Goal: Download file/media

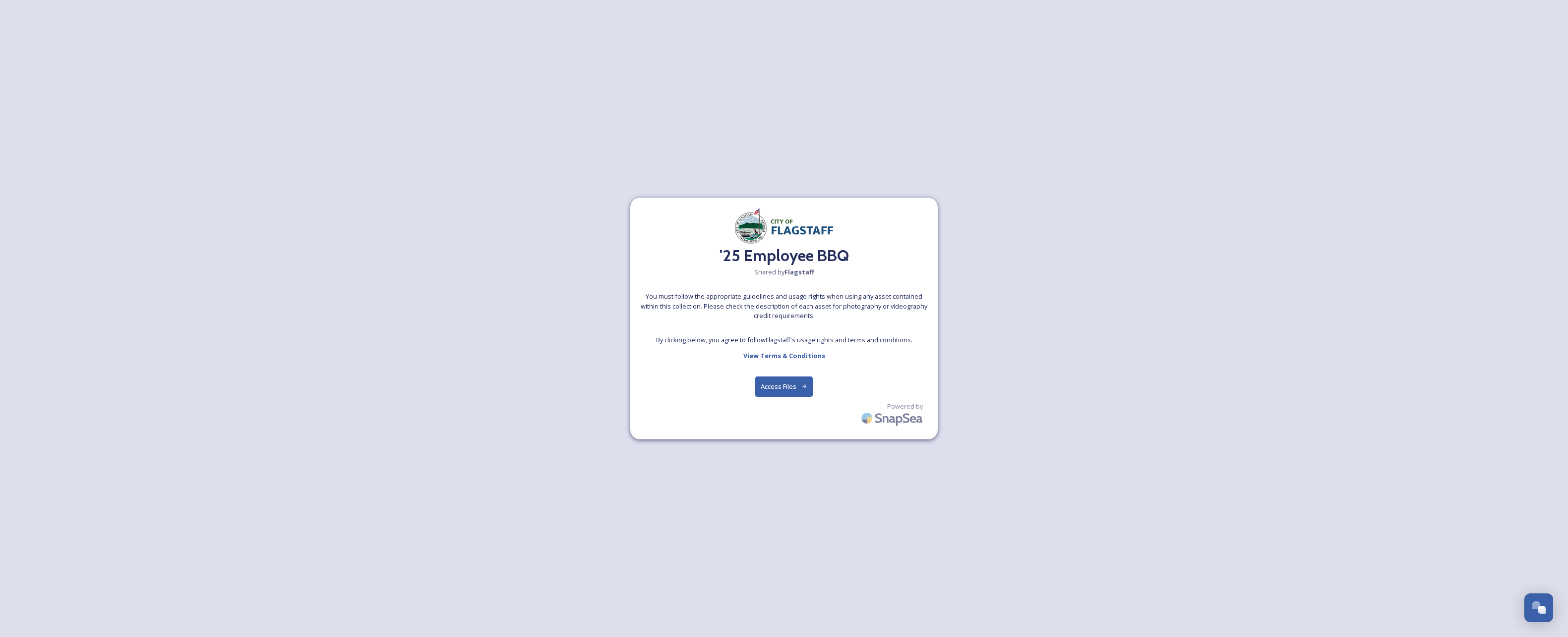
click at [783, 382] on button "Access Files" at bounding box center [784, 386] width 58 height 20
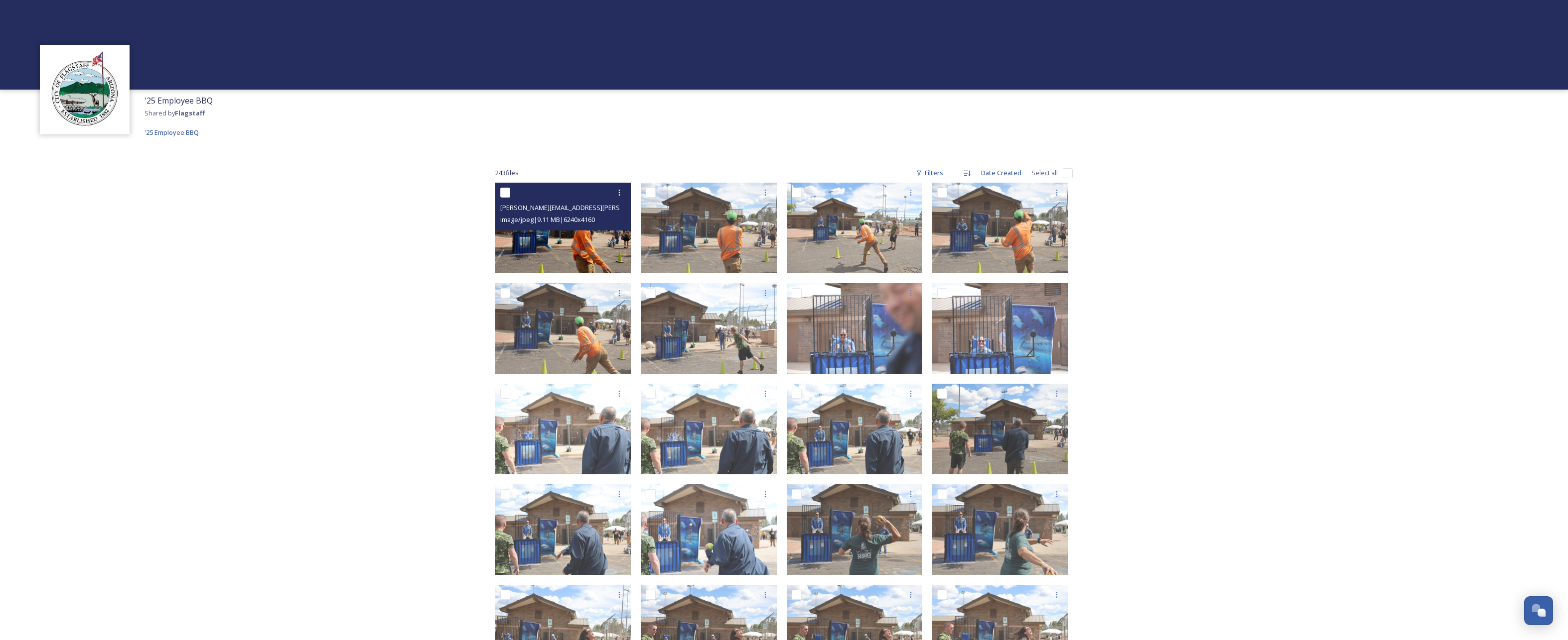
click at [576, 243] on img at bounding box center [563, 228] width 136 height 90
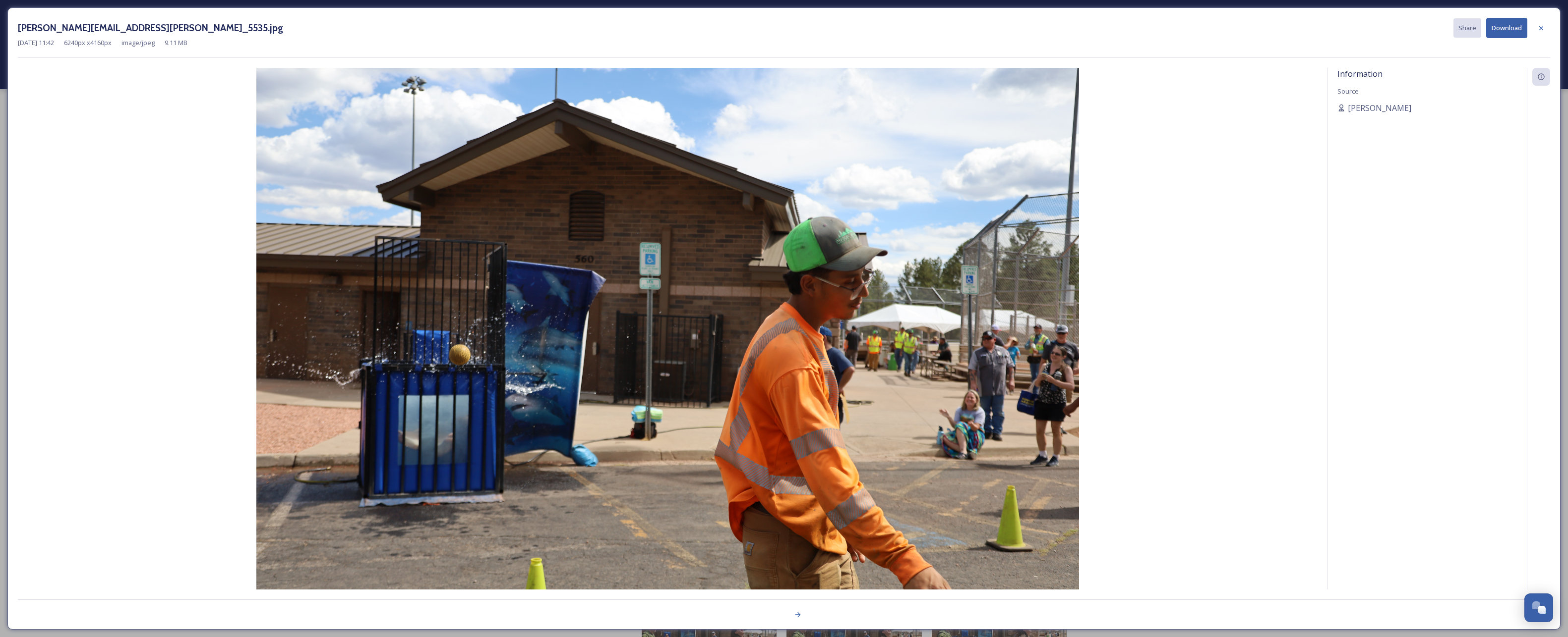
click at [131, 210] on img at bounding box center [668, 342] width 1299 height 548
click at [1544, 28] on icon at bounding box center [1541, 28] width 8 height 8
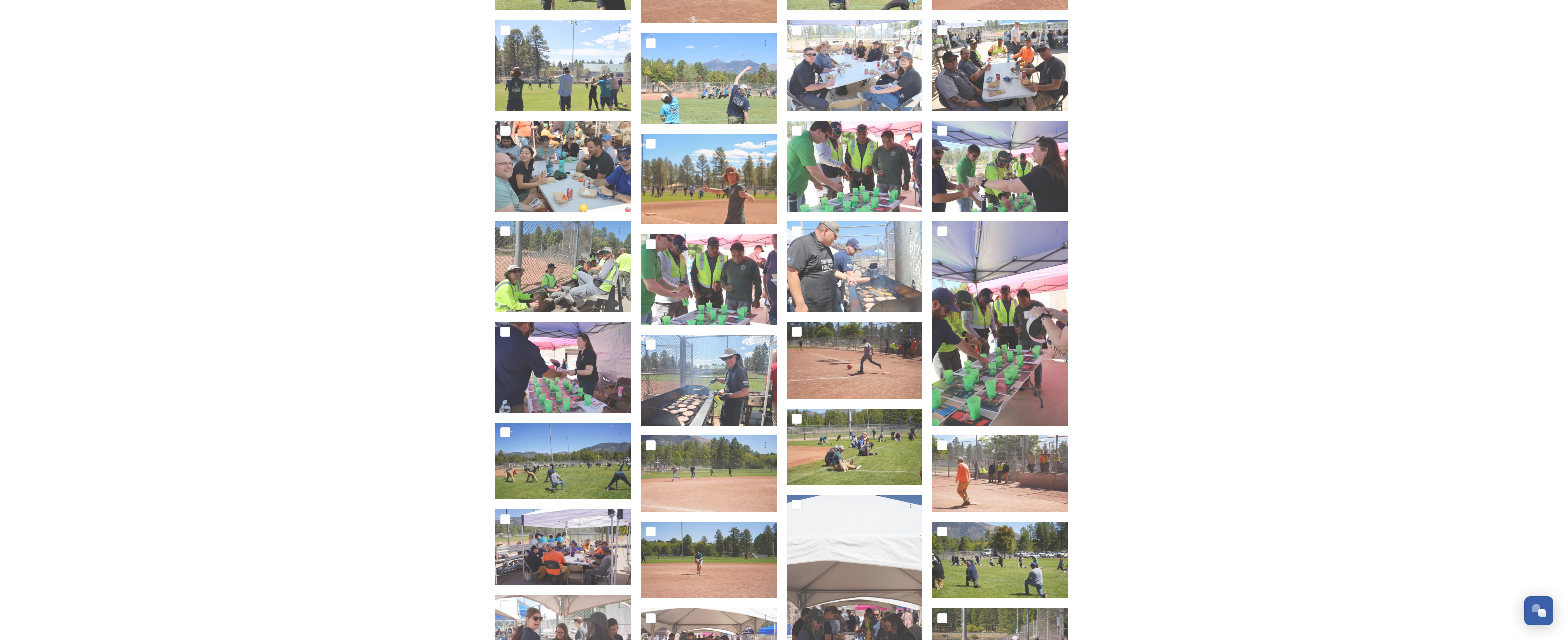
scroll to position [2059, 0]
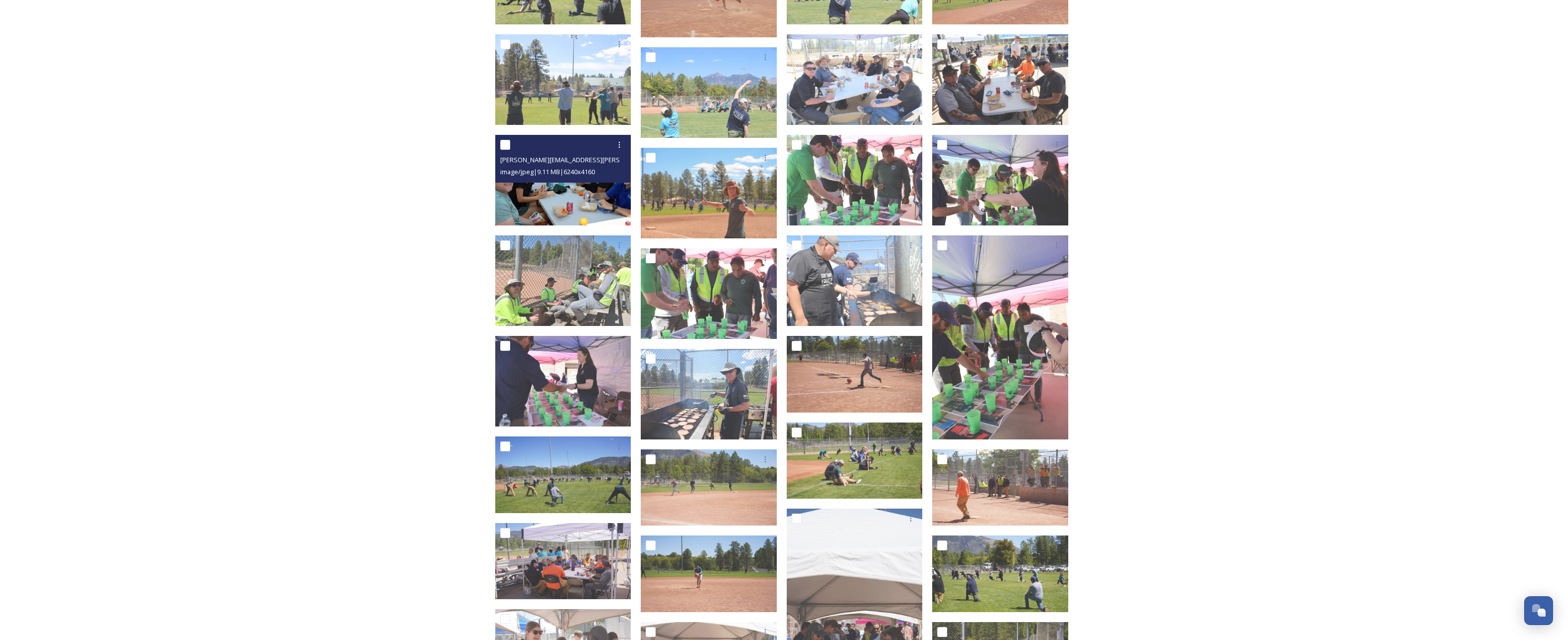
click at [583, 162] on span "[PERSON_NAME][EMAIL_ADDRESS][PERSON_NAME]_5145.jpg" at bounding box center [589, 159] width 179 height 9
click at [586, 198] on img at bounding box center [563, 180] width 136 height 90
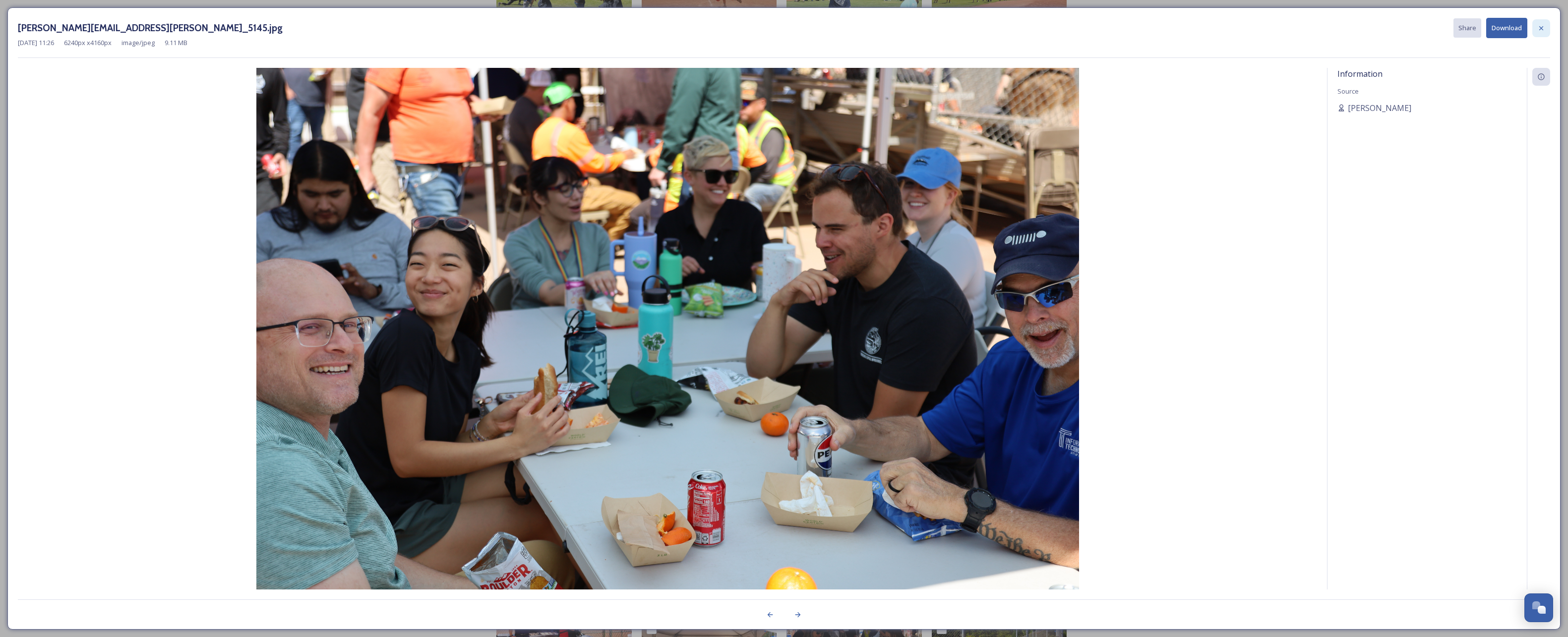
click at [1540, 33] on div at bounding box center [1541, 28] width 18 height 18
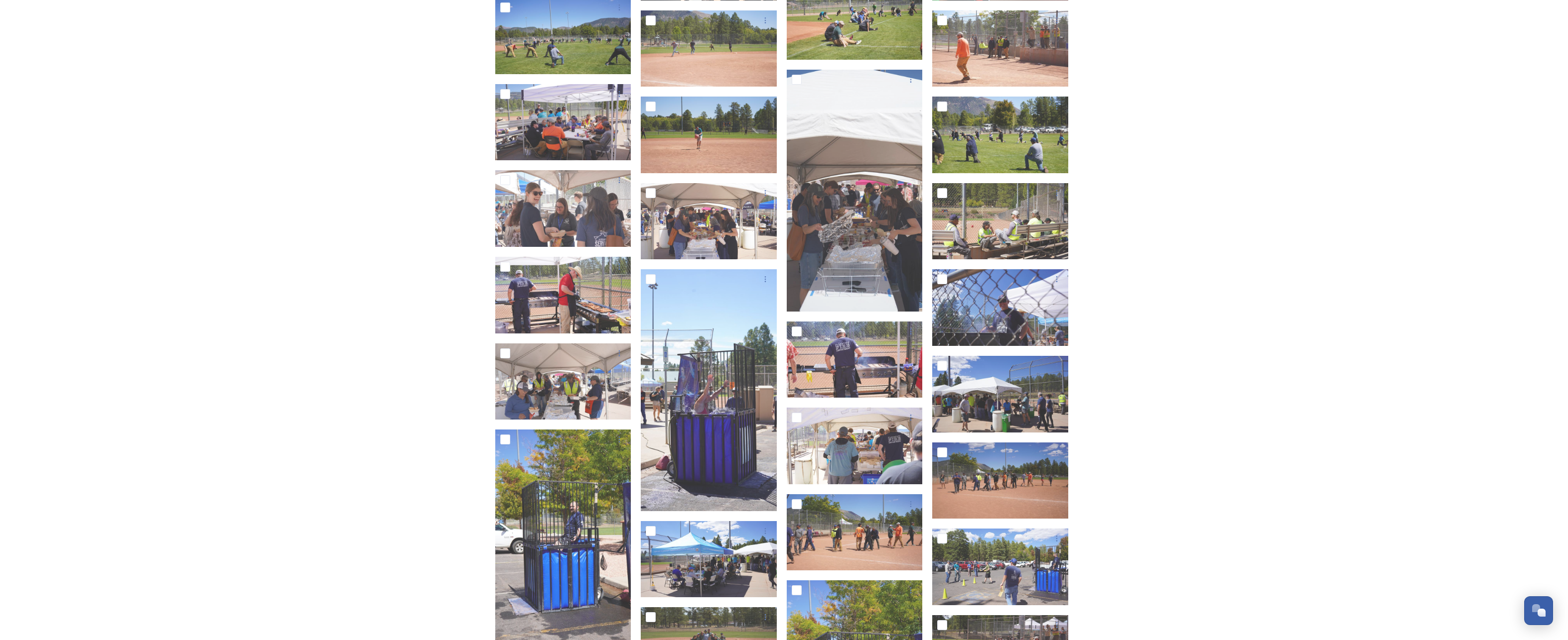
scroll to position [2507, 0]
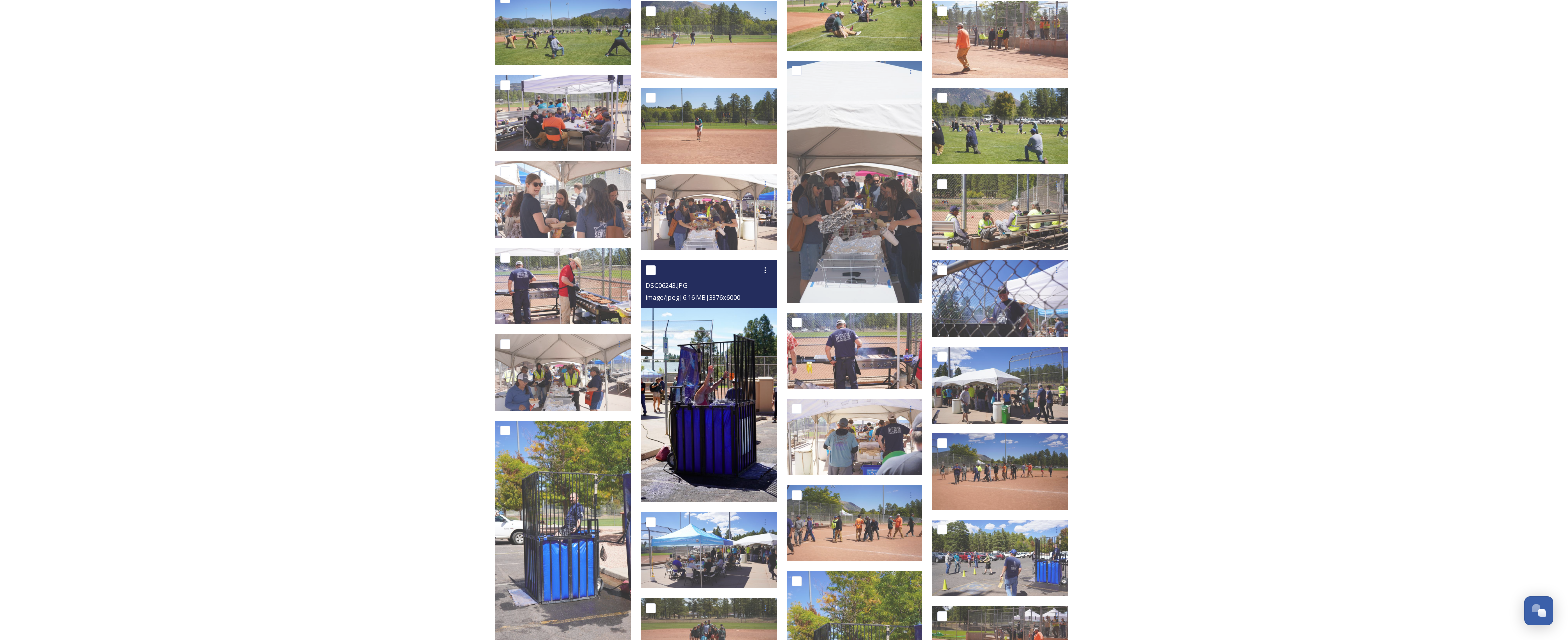
click at [707, 375] on img at bounding box center [708, 381] width 136 height 242
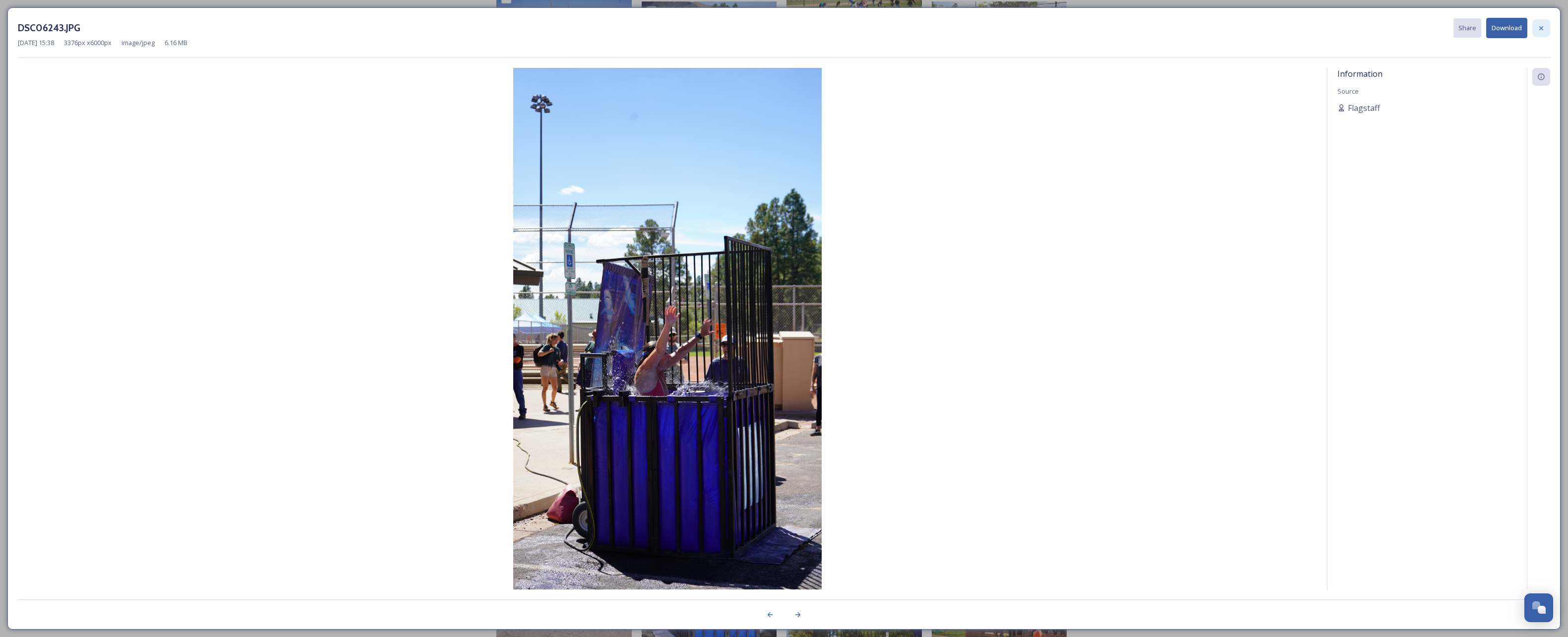
click at [1540, 25] on icon at bounding box center [1541, 28] width 8 height 8
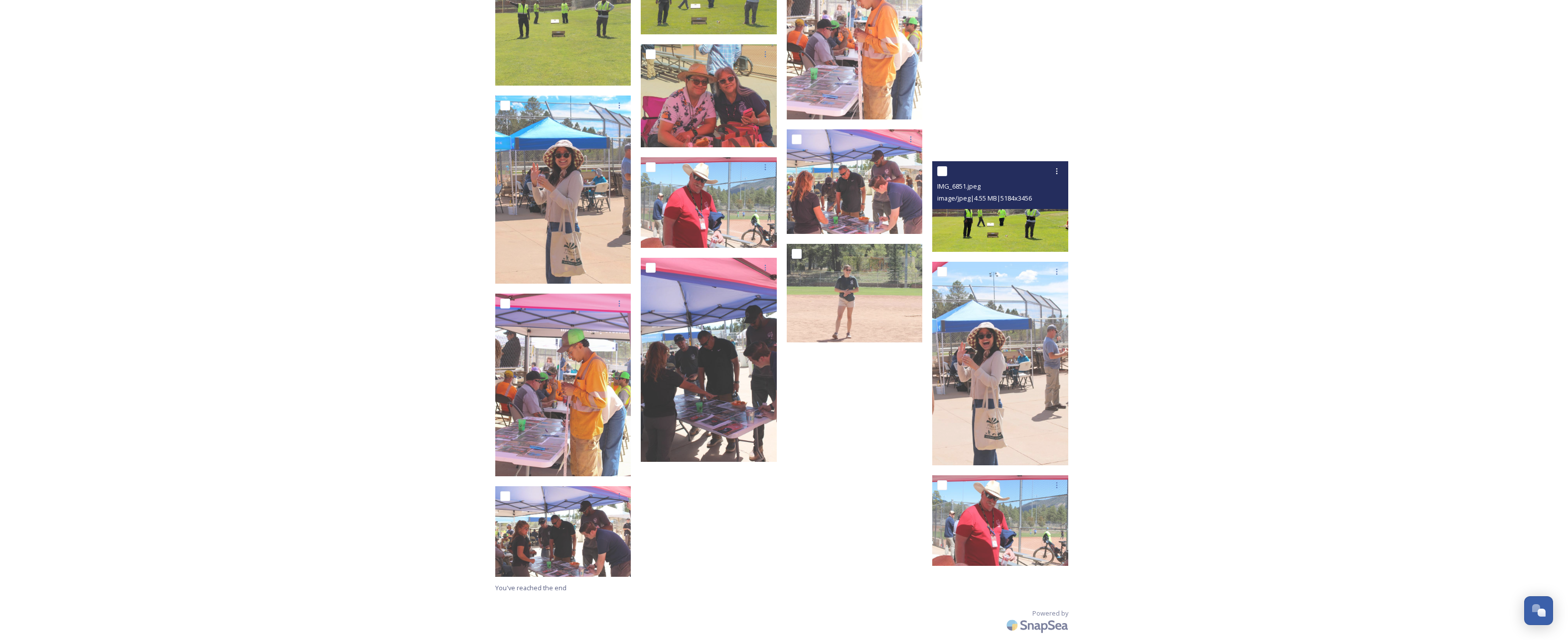
scroll to position [7307, 0]
